Goal: Information Seeking & Learning: Find specific fact

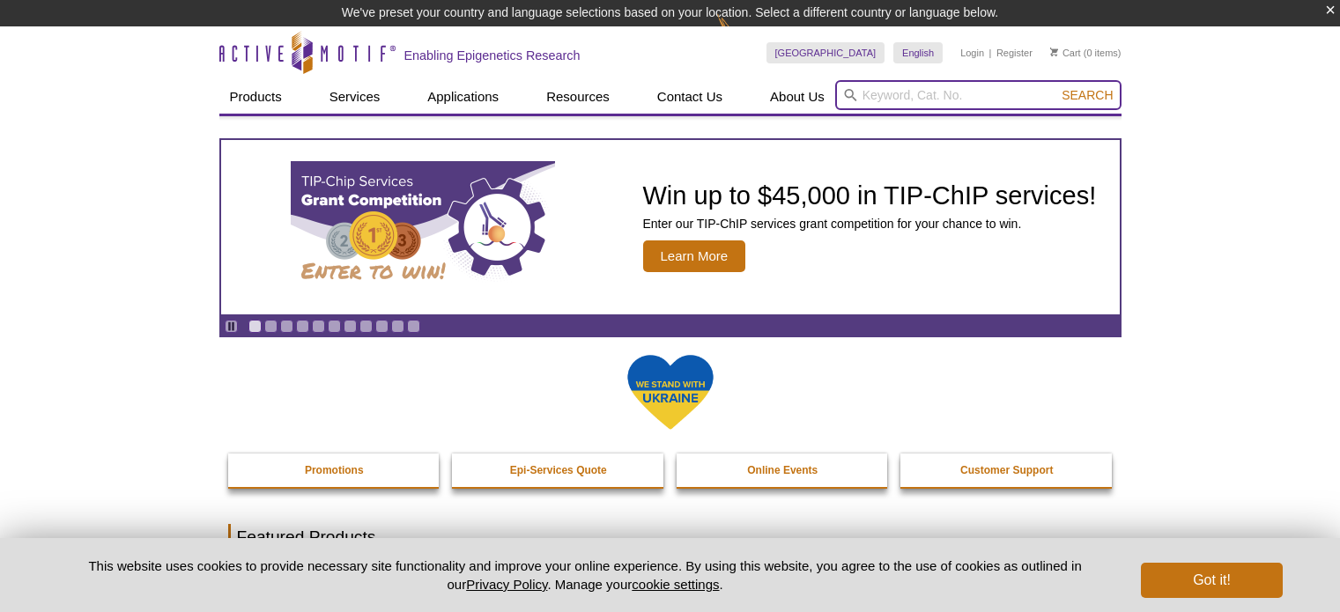
drag, startPoint x: 0, startPoint y: 0, endPoint x: 891, endPoint y: 83, distance: 894.6
click at [897, 90] on input "search" at bounding box center [978, 95] width 286 height 30
paste input "H3K4me3"
type input "H3K4me3"
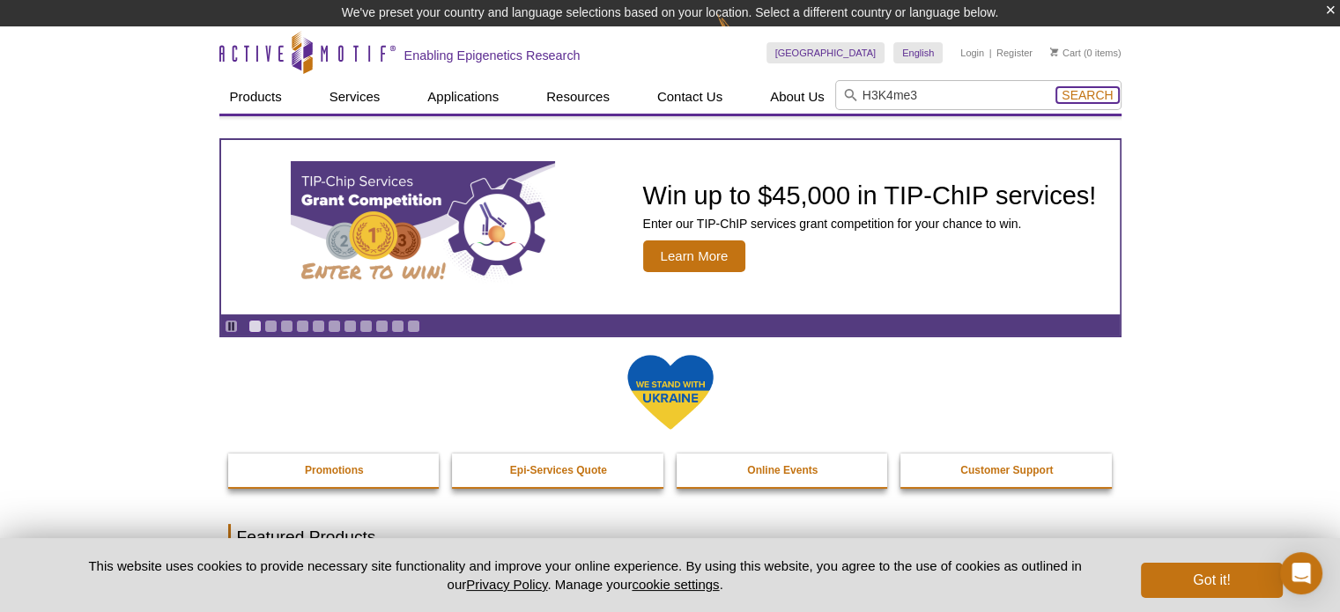
click at [1100, 91] on span "Search" at bounding box center [1087, 95] width 51 height 14
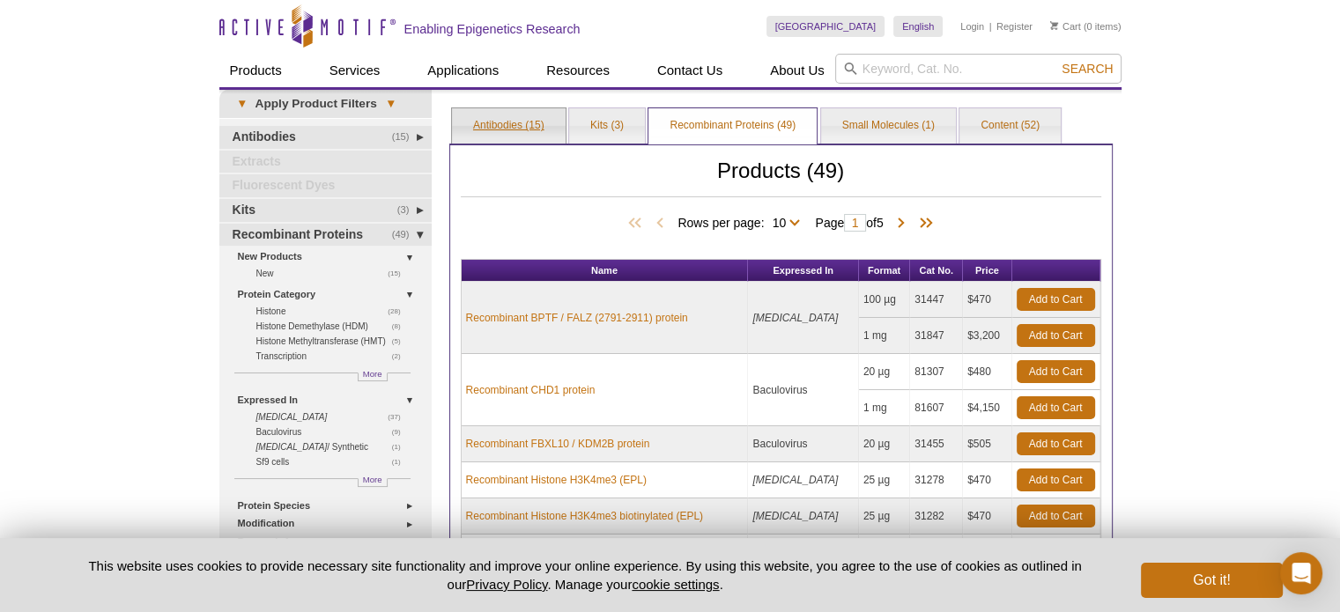
click at [533, 119] on link "Antibodies (15)" at bounding box center [509, 125] width 114 height 35
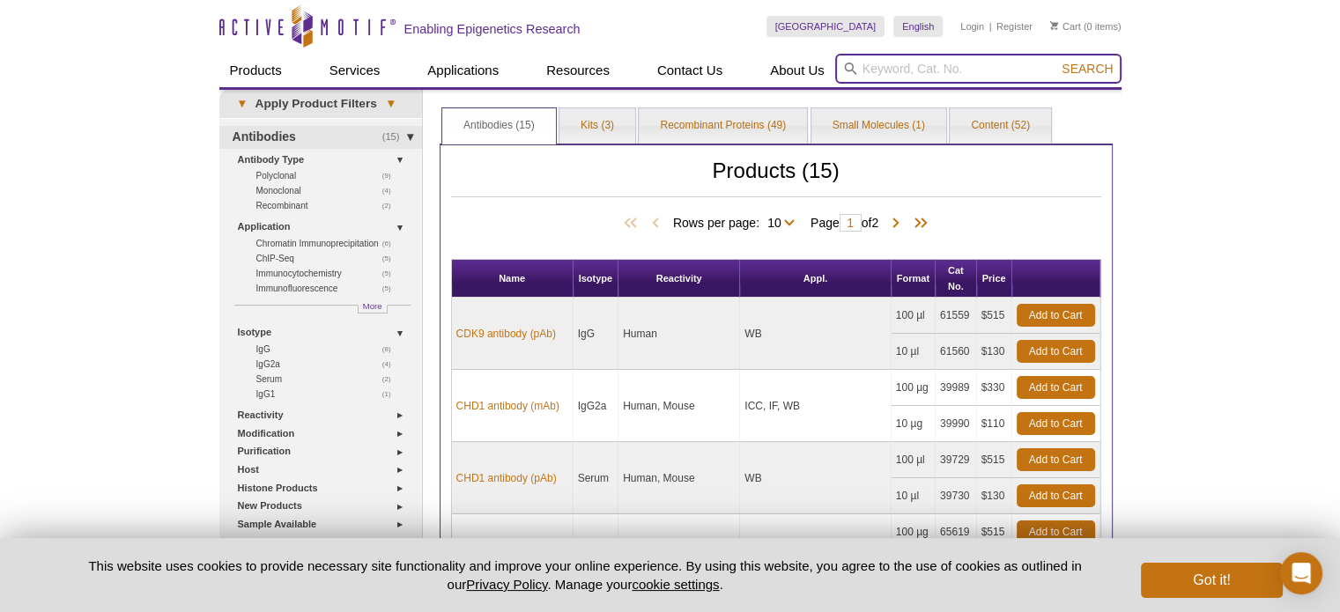
click at [959, 56] on input "search" at bounding box center [978, 69] width 286 height 30
type input "39299"
click at [1056, 61] on button "Search" at bounding box center [1087, 69] width 62 height 16
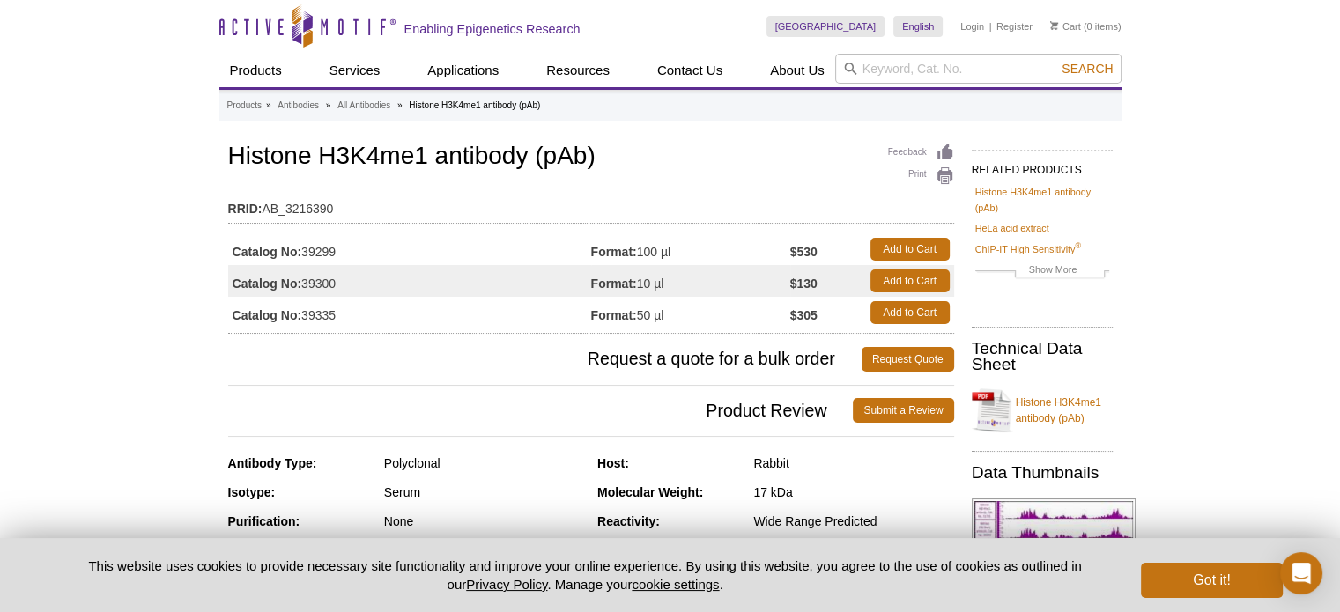
click at [918, 52] on div "United States Australia Austria Belgium Brazil Canada China Czech Republic Denm…" at bounding box center [944, 27] width 355 height 54
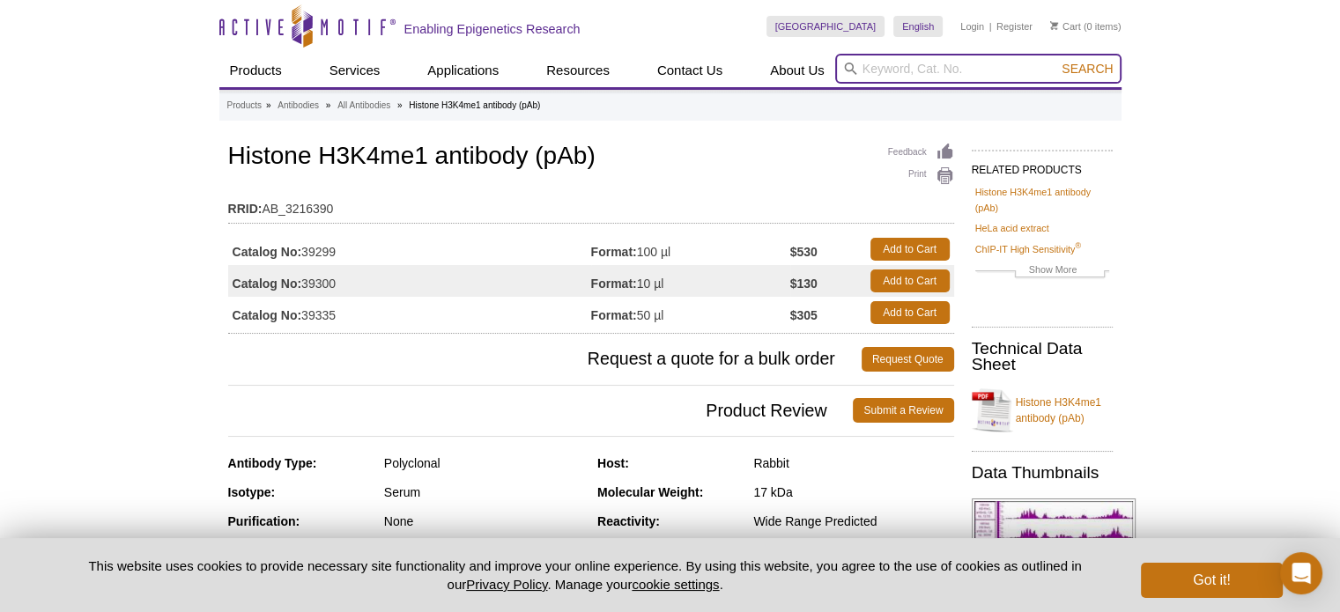
click at [932, 70] on input "search" at bounding box center [978, 69] width 286 height 30
type input "39159"
click at [1056, 61] on button "Search" at bounding box center [1087, 69] width 62 height 16
